Goal: Information Seeking & Learning: Find specific fact

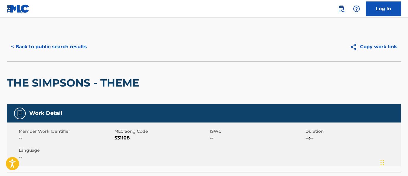
click at [73, 45] on button "< Back to public search results" at bounding box center [49, 46] width 84 height 15
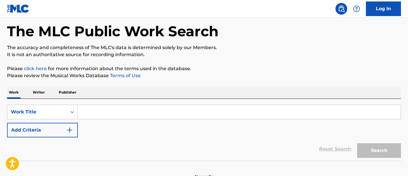
scroll to position [50, 0]
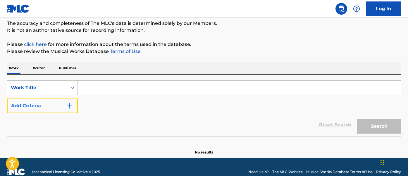
click at [43, 106] on button "Add Criteria" at bounding box center [42, 106] width 71 height 15
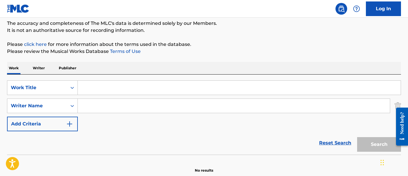
click at [99, 89] on input "Search Form" at bounding box center [239, 88] width 323 height 14
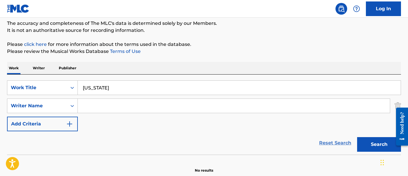
type input "[US_STATE]"
click at [128, 104] on input "Search Form" at bounding box center [234, 106] width 312 height 14
type input "[PERSON_NAME]"
click at [357, 137] on button "Search" at bounding box center [379, 144] width 44 height 15
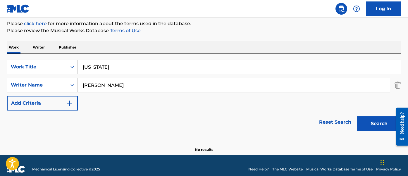
scroll to position [78, 0]
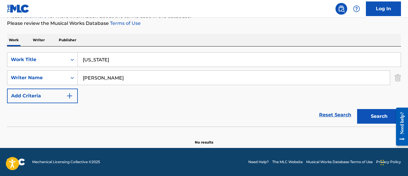
click at [131, 65] on input "[US_STATE]" at bounding box center [239, 60] width 323 height 14
type input "hawai"
click at [357, 109] on button "Search" at bounding box center [379, 116] width 44 height 15
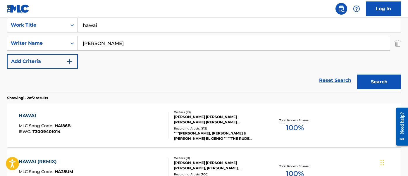
scroll to position [114, 0]
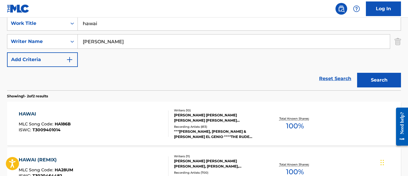
click at [119, 116] on div "HAWAI MLC Song Code : HA186B ISWC : T3009401014" at bounding box center [94, 124] width 150 height 26
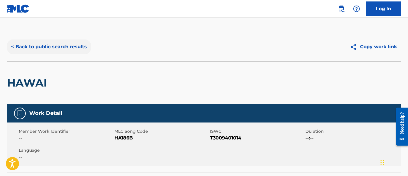
click at [59, 44] on button "< Back to public search results" at bounding box center [49, 46] width 84 height 15
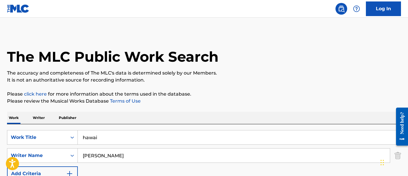
scroll to position [114, 0]
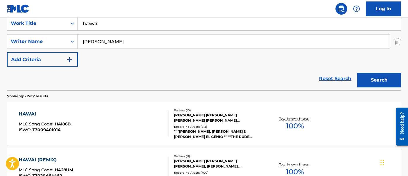
click at [104, 27] on input "hawai" at bounding box center [239, 23] width 323 height 14
type input "corazon"
type input "jefferson"
click at [357, 73] on button "Search" at bounding box center [379, 80] width 44 height 15
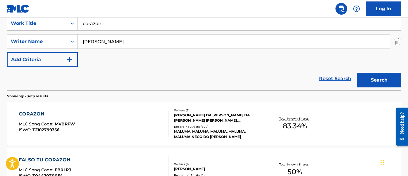
click at [79, 120] on div "CORAZON MLC Song Code : MVBRFW ISWC : T2102799356" at bounding box center [94, 124] width 150 height 26
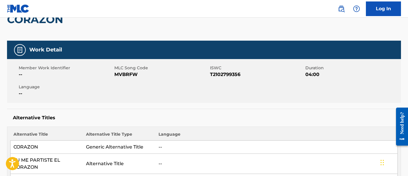
scroll to position [16, 0]
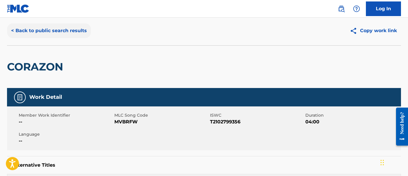
click at [73, 25] on button "< Back to public search results" at bounding box center [49, 30] width 84 height 15
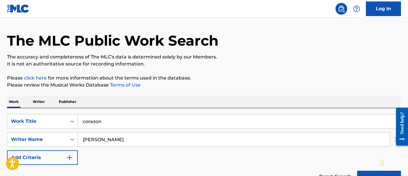
scroll to position [114, 0]
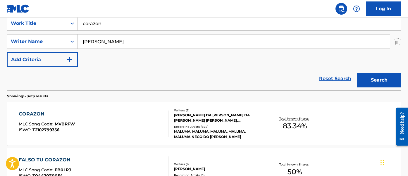
click at [111, 28] on input "corazon" at bounding box center [239, 23] width 323 height 14
type input "felices"
type input "uribe"
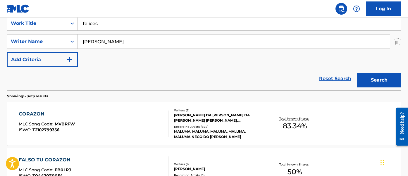
click at [357, 73] on button "Search" at bounding box center [379, 80] width 44 height 15
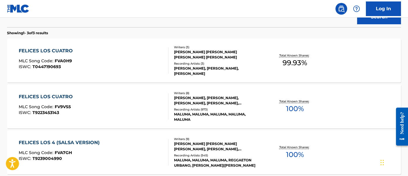
scroll to position [177, 0]
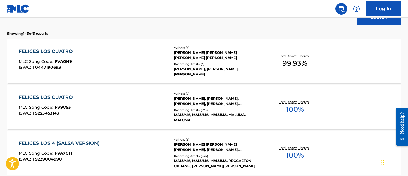
click at [120, 72] on div "FELICES LOS CUATRO MLC Song Code : FVA0H9 ISWC : T0447190693" at bounding box center [94, 61] width 150 height 26
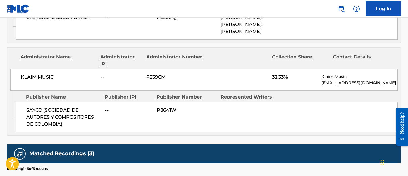
scroll to position [376, 0]
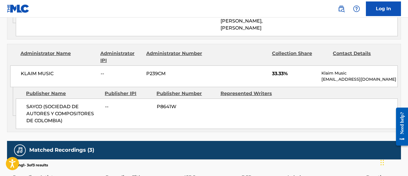
click at [342, 82] on p "law@klaimmusic.com" at bounding box center [359, 79] width 76 height 6
copy div "law@klaimmusic.com Admin Original Publisher Connecting Line"
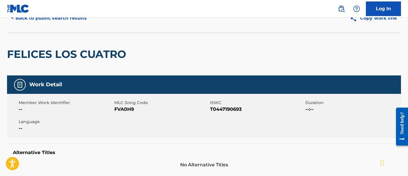
scroll to position [0, 0]
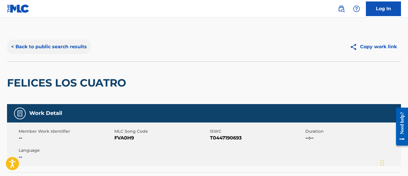
click at [68, 42] on button "< Back to public search results" at bounding box center [49, 46] width 84 height 15
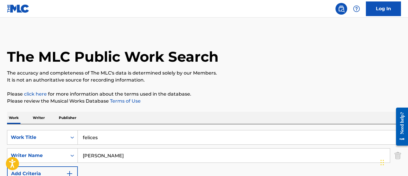
click at [105, 142] on input "felices" at bounding box center [239, 137] width 323 height 14
type input "chantaje"
type input "kevin"
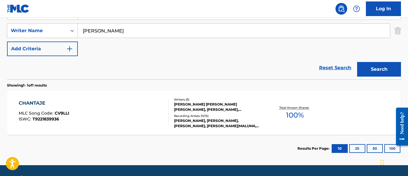
scroll to position [133, 0]
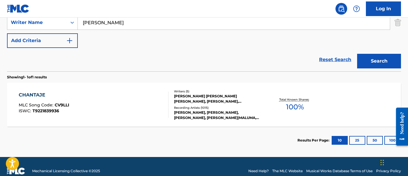
click at [99, 107] on div "CHANTAJE MLC Song Code : CV9LLI ISWC : T9221839936" at bounding box center [94, 105] width 150 height 26
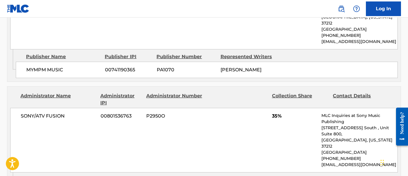
scroll to position [845, 0]
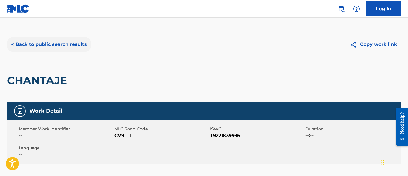
click at [55, 44] on button "< Back to public search results" at bounding box center [49, 44] width 84 height 15
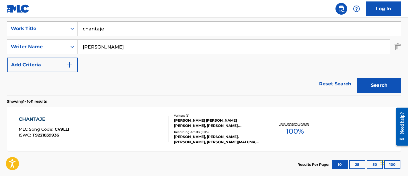
click at [127, 30] on input "chantaje" at bounding box center [239, 29] width 323 height 14
type input "bronceador"
type input "uribe"
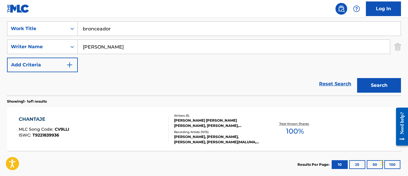
click at [357, 78] on button "Search" at bounding box center [379, 85] width 44 height 15
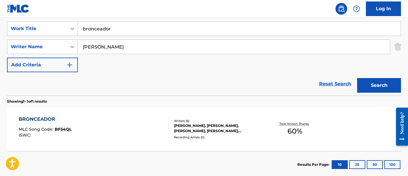
click at [90, 127] on div "BRONCEADOR MLC Song Code : BF54QL ISWC :" at bounding box center [94, 129] width 150 height 26
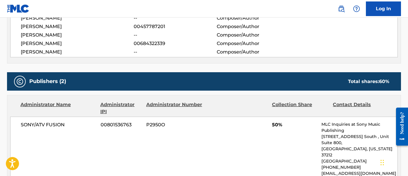
scroll to position [242, 0]
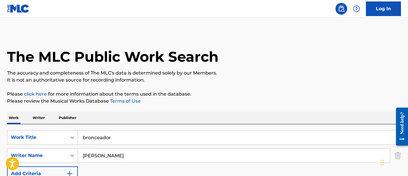
click at [93, 139] on input "bronceador" at bounding box center [239, 137] width 323 height 14
type input "felices"
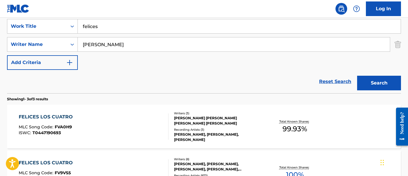
scroll to position [132, 0]
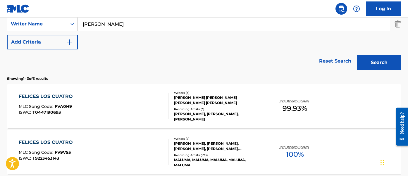
click at [87, 106] on div "FELICES LOS CUATRO MLC Song Code : FVA0H9 ISWC : T0447190693" at bounding box center [94, 106] width 150 height 26
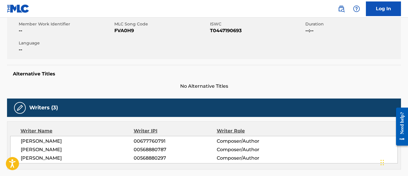
scroll to position [103, 0]
